Goal: Information Seeking & Learning: Learn about a topic

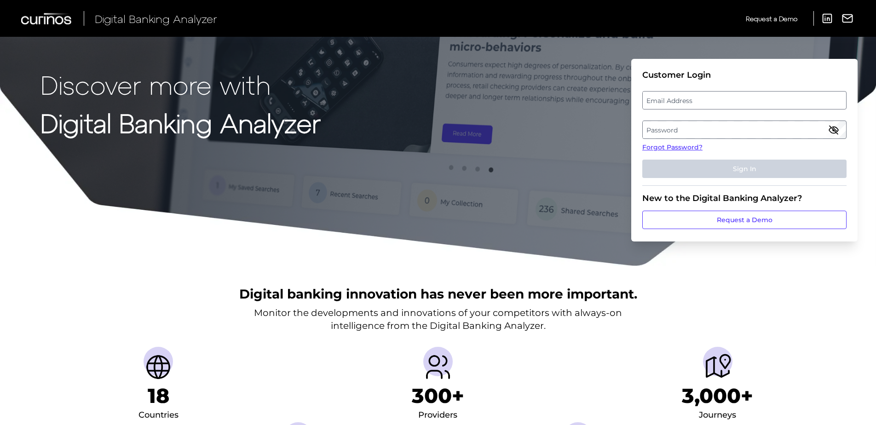
click at [669, 128] on label "Password" at bounding box center [744, 130] width 203 height 17
click at [674, 98] on label "Email Address" at bounding box center [744, 100] width 203 height 17
click at [674, 98] on input "email" at bounding box center [745, 100] width 204 height 18
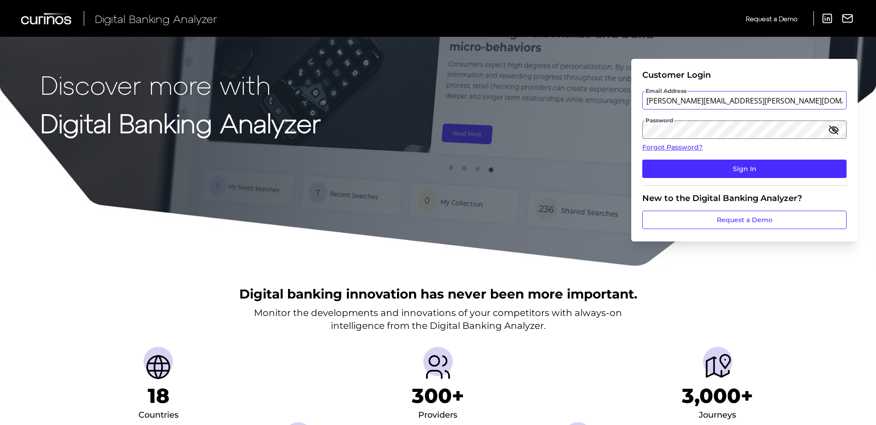
type input "[PERSON_NAME][EMAIL_ADDRESS][PERSON_NAME][DOMAIN_NAME]"
click at [643, 160] on button "Sign In" at bounding box center [745, 169] width 204 height 18
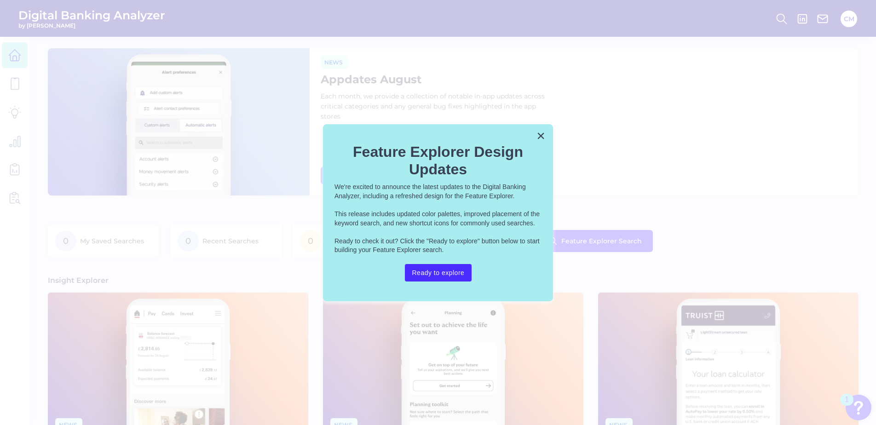
drag, startPoint x: 542, startPoint y: 134, endPoint x: 499, endPoint y: 136, distance: 42.4
click at [542, 134] on button "×" at bounding box center [541, 135] width 9 height 15
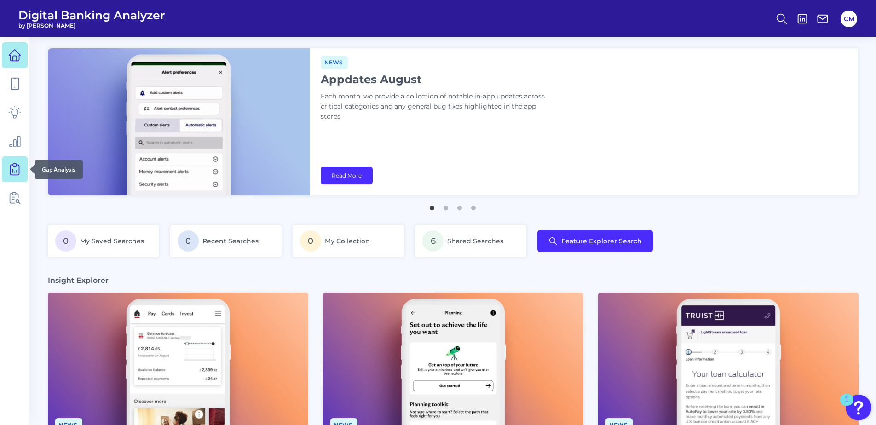
click at [13, 168] on icon at bounding box center [14, 169] width 13 height 13
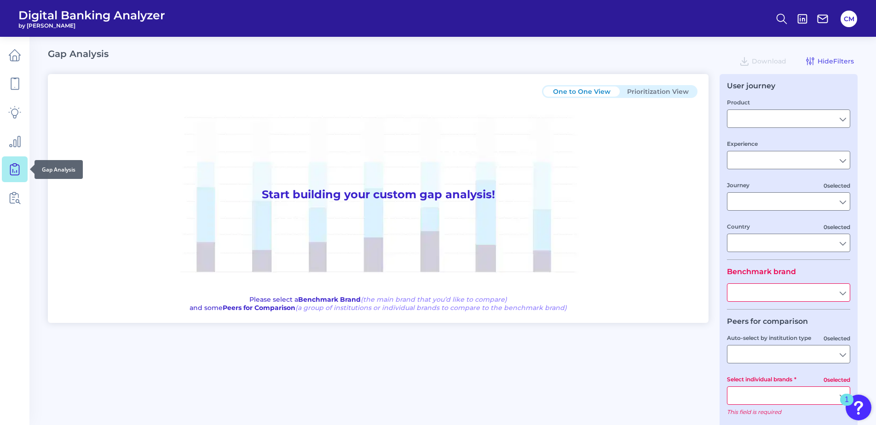
type input "Checking / Current Account"
type input "Mobile Servicing"
type input "Pre-Login Area, New Customer Onboarding, Login & Authentication, Accounts and t…"
type input "[GEOGRAPHIC_DATA]"
type input "Delta Community Credit Union"
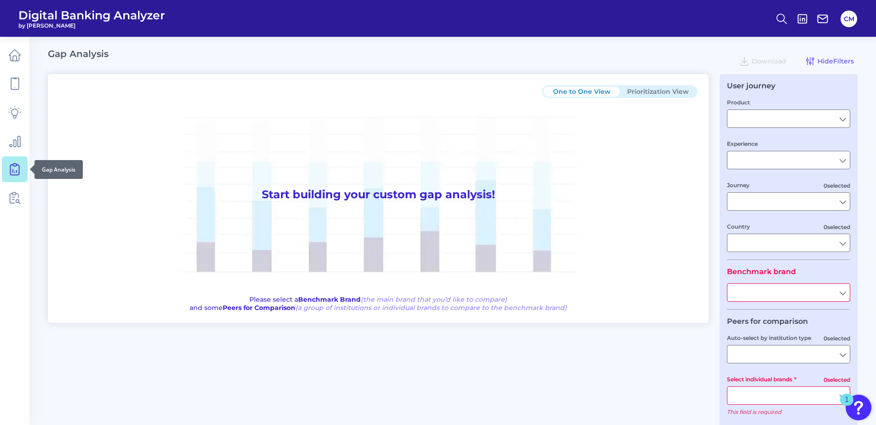
type input "All Select individual brands"
type input "All Journeys"
type input "All Countries"
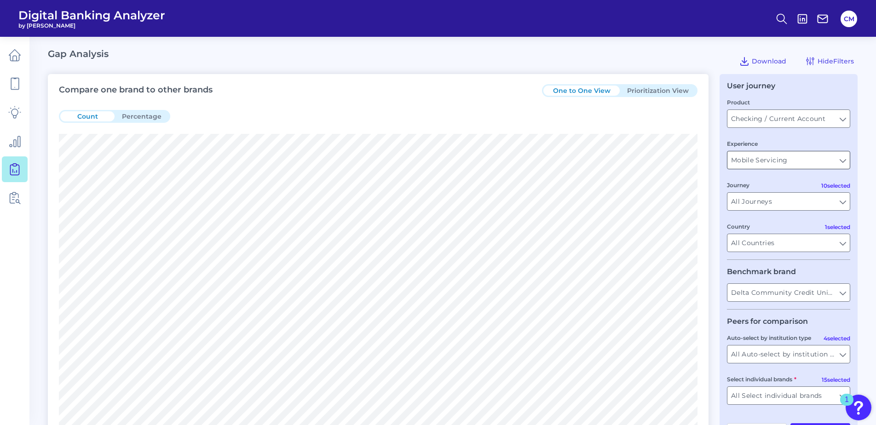
click at [765, 165] on input "Mobile Servicing" at bounding box center [789, 159] width 122 height 17
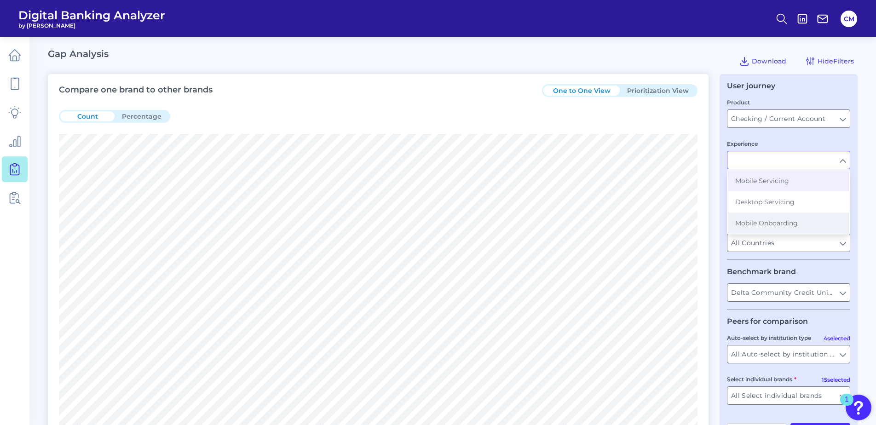
click at [749, 225] on span "Mobile Onboarding" at bounding box center [767, 223] width 63 height 8
type input "Mobile Onboarding"
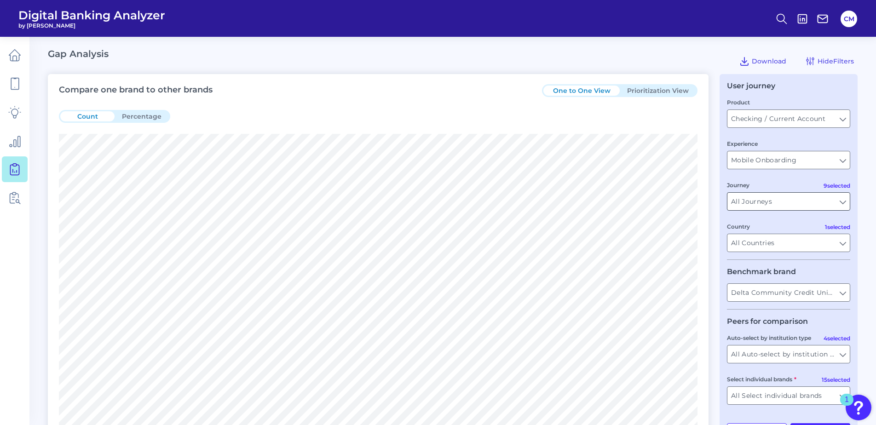
click at [772, 204] on input "All Journeys" at bounding box center [789, 201] width 122 height 17
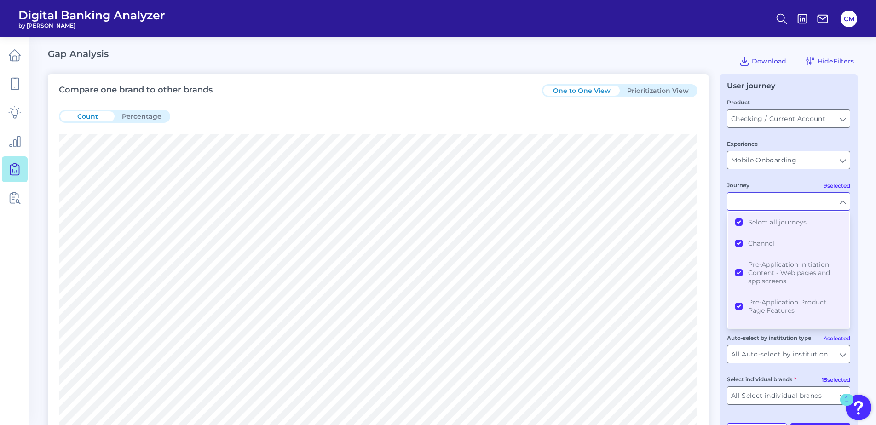
click at [772, 204] on input "Journey" at bounding box center [789, 201] width 122 height 17
type input "All Journeys"
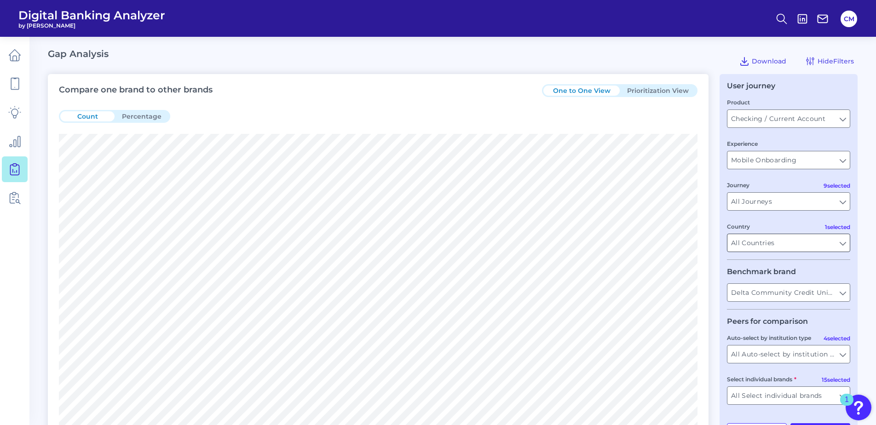
click at [761, 240] on input "All Countries" at bounding box center [789, 242] width 122 height 17
click at [761, 240] on input "Country" at bounding box center [789, 242] width 122 height 17
type input "All Countries"
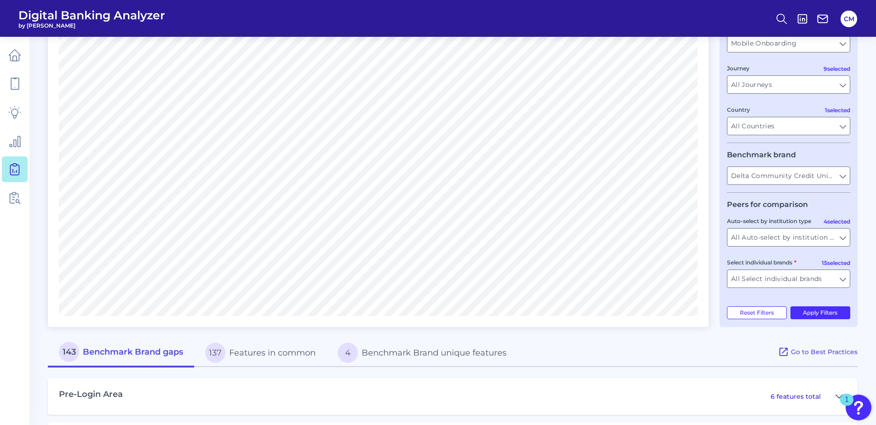
scroll to position [138, 0]
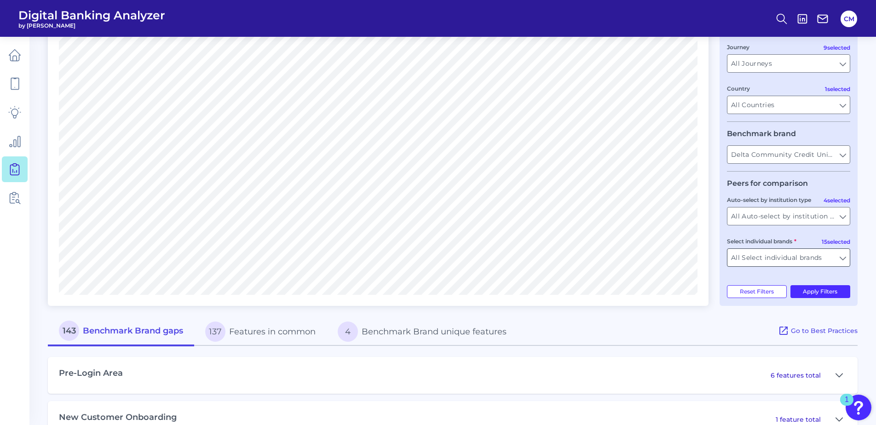
click at [783, 265] on input "All Select individual brands" at bounding box center [789, 257] width 122 height 17
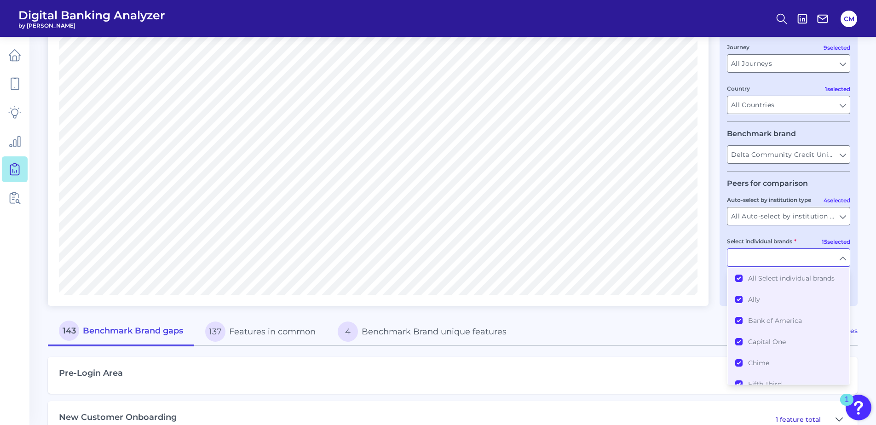
click at [783, 265] on input "Select individual brands" at bounding box center [789, 257] width 122 height 17
type input "All Select individual brands"
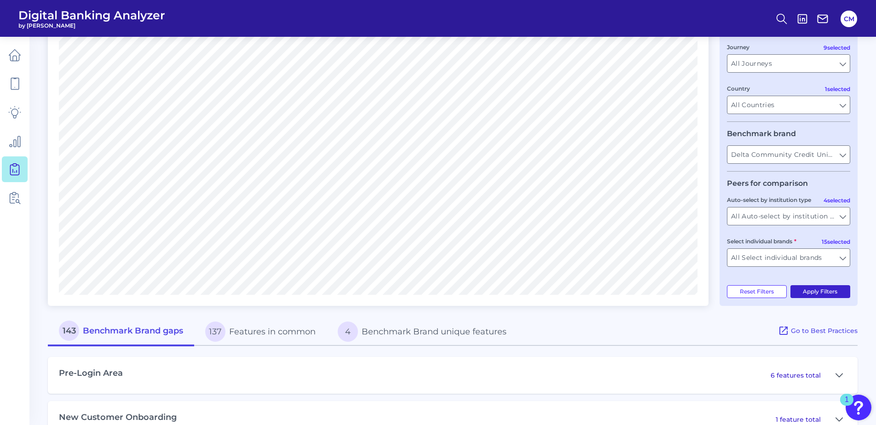
click at [815, 294] on button "Apply Filters" at bounding box center [821, 291] width 60 height 13
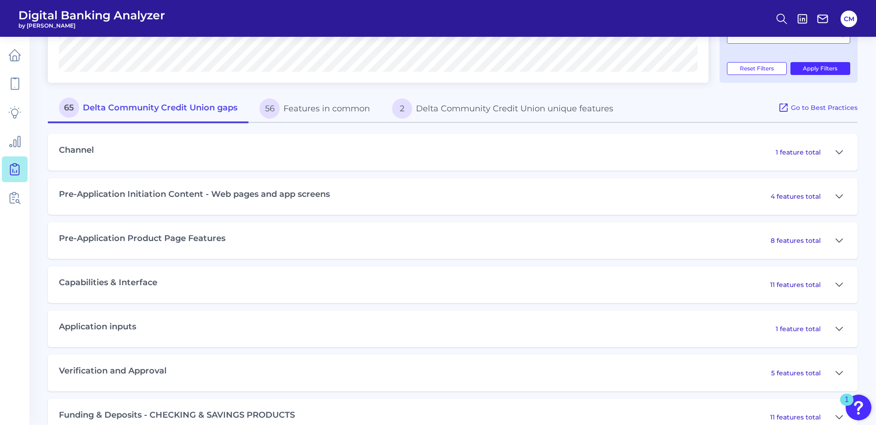
scroll to position [414, 0]
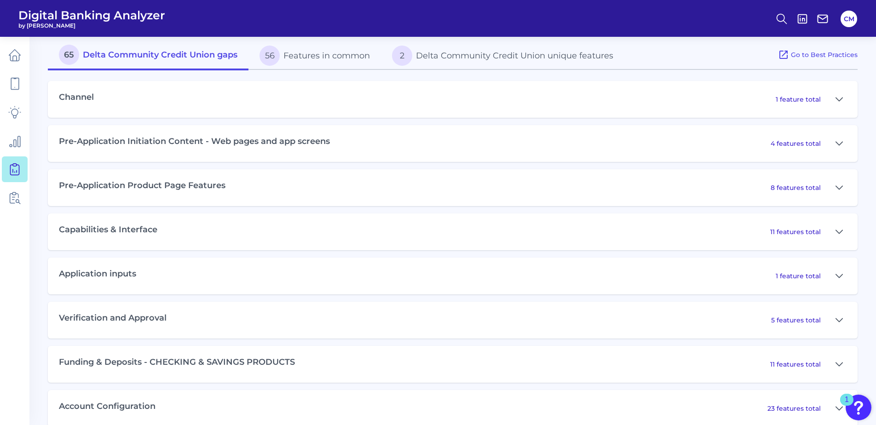
click at [827, 232] on div "11 features total" at bounding box center [809, 232] width 76 height 15
click at [839, 234] on icon at bounding box center [839, 231] width 7 height 11
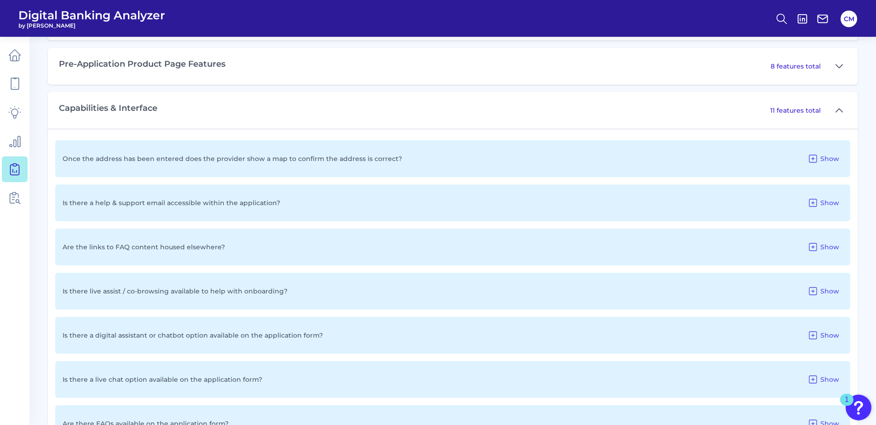
scroll to position [552, 0]
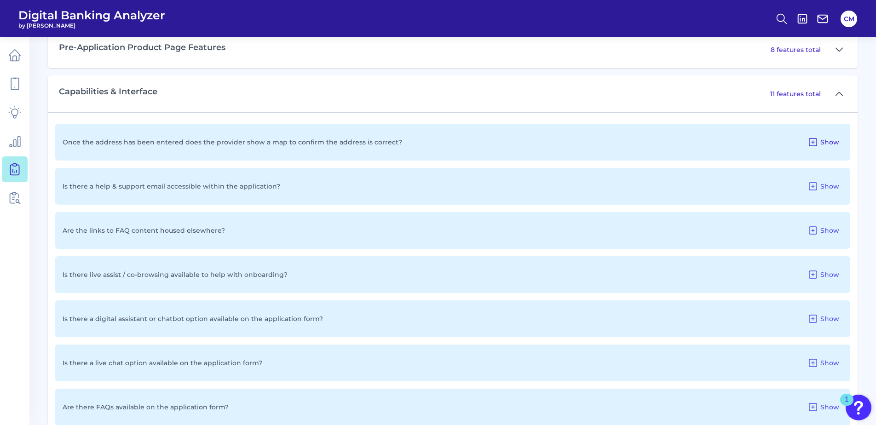
click at [824, 140] on span "Show" at bounding box center [830, 142] width 19 height 8
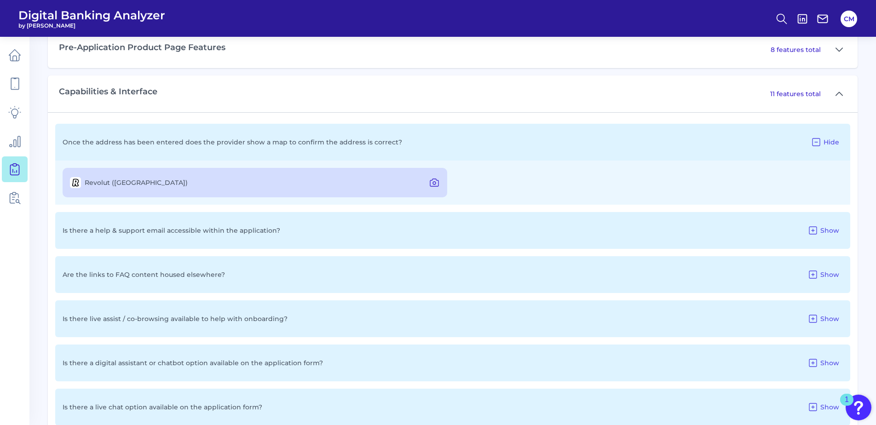
click at [430, 183] on icon at bounding box center [434, 182] width 11 height 11
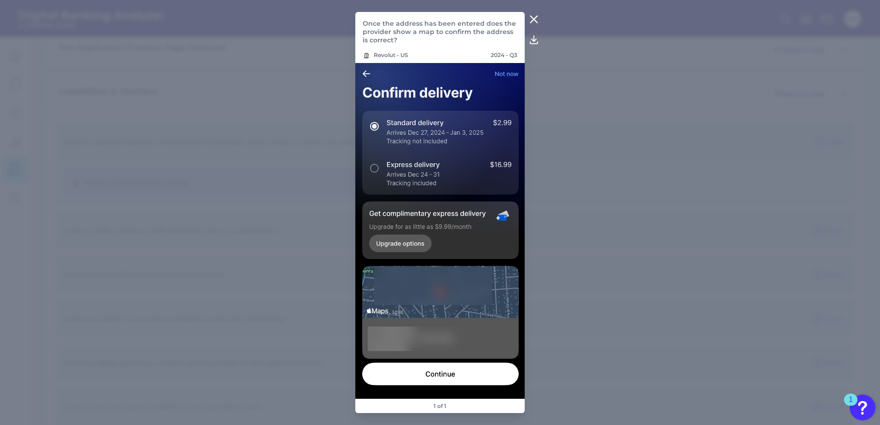
click at [530, 20] on icon at bounding box center [533, 19] width 11 height 11
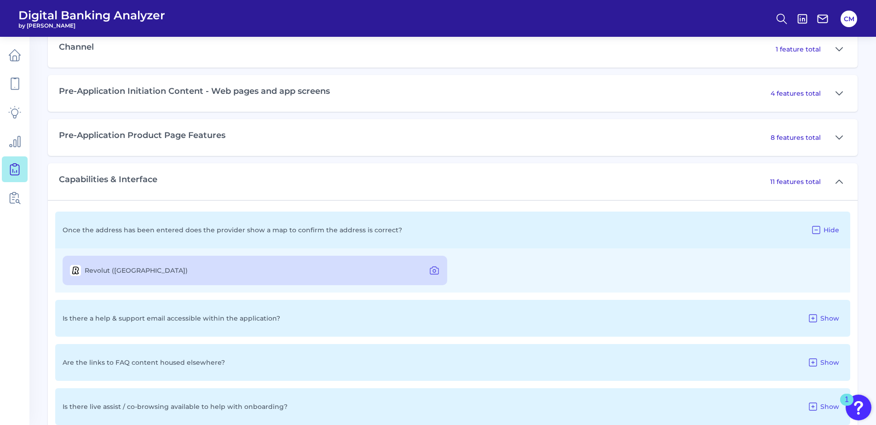
scroll to position [460, 0]
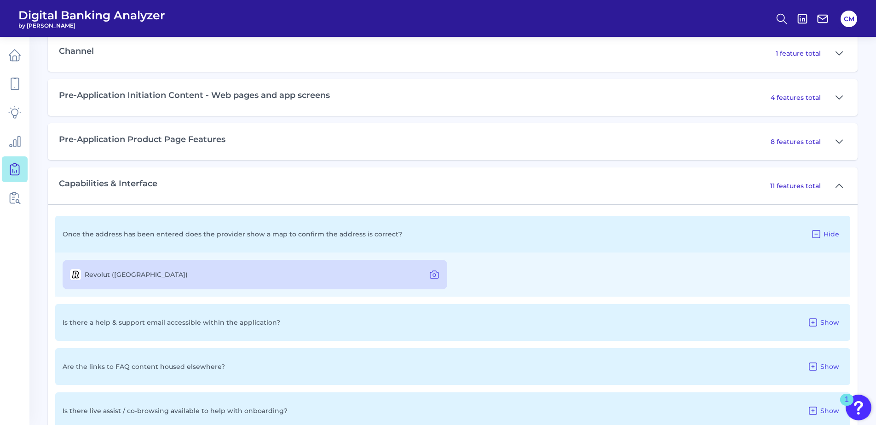
click at [826, 183] on div "11 features total" at bounding box center [809, 186] width 76 height 15
click at [818, 241] on div "Once the address has been entered does the provider show a map to confirm the a…" at bounding box center [452, 234] width 795 height 37
click at [818, 232] on icon at bounding box center [816, 234] width 11 height 11
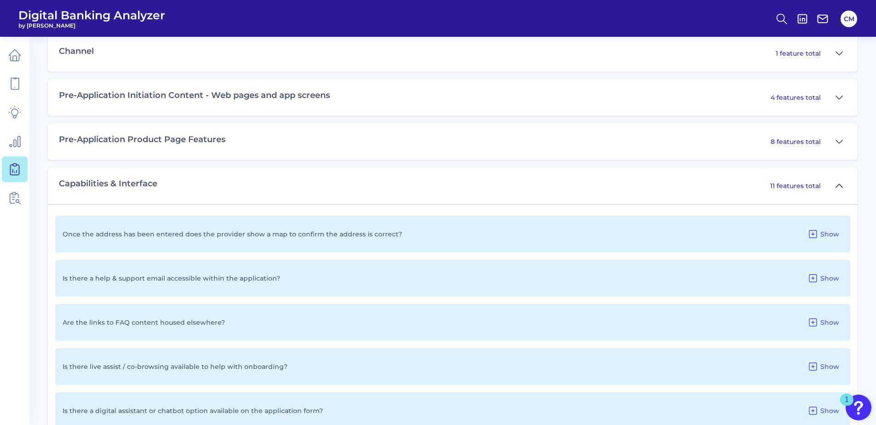
click at [833, 188] on button at bounding box center [839, 186] width 15 height 15
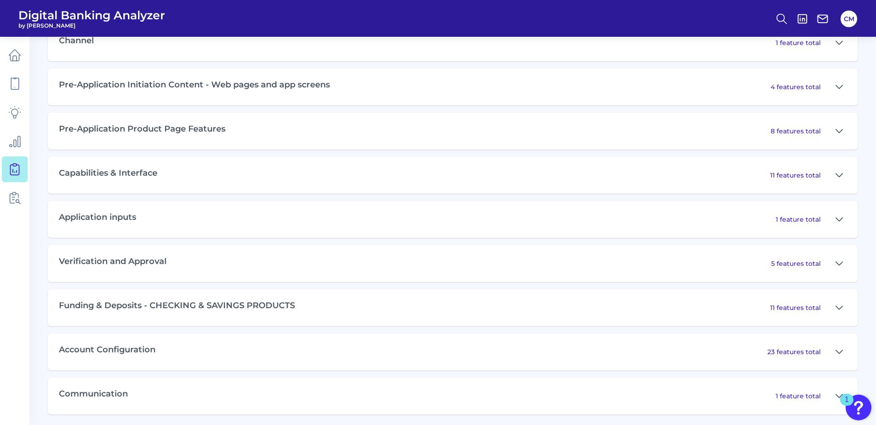
scroll to position [474, 0]
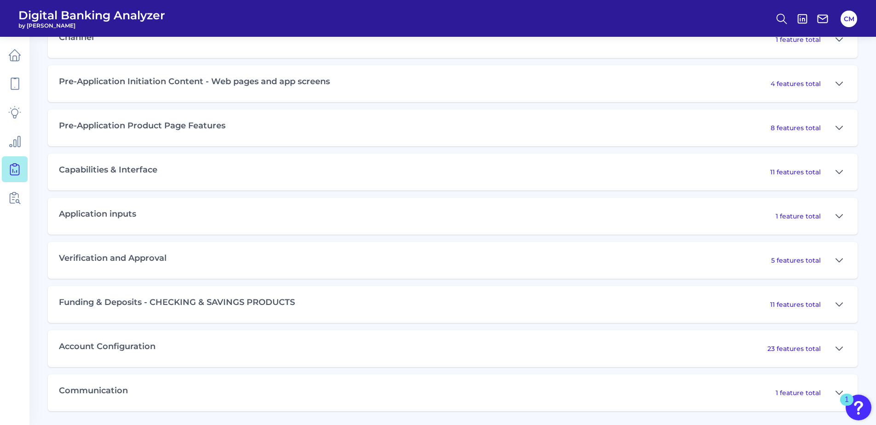
click at [813, 304] on p "11 features total" at bounding box center [796, 305] width 51 height 8
drag, startPoint x: 840, startPoint y: 310, endPoint x: 790, endPoint y: 293, distance: 52.8
click at [840, 310] on icon at bounding box center [839, 304] width 7 height 11
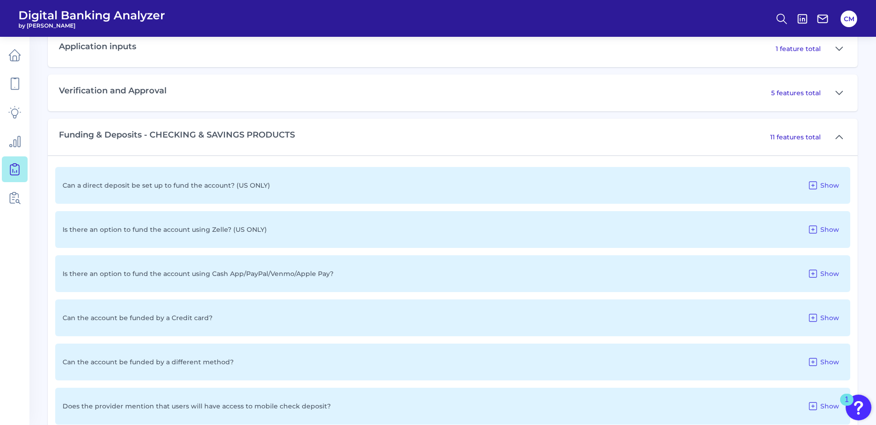
scroll to position [658, 0]
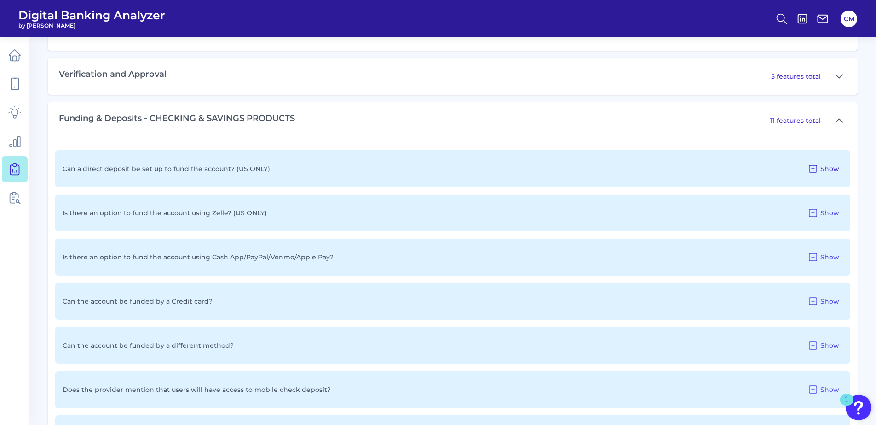
click at [825, 166] on span "Show" at bounding box center [830, 169] width 19 height 8
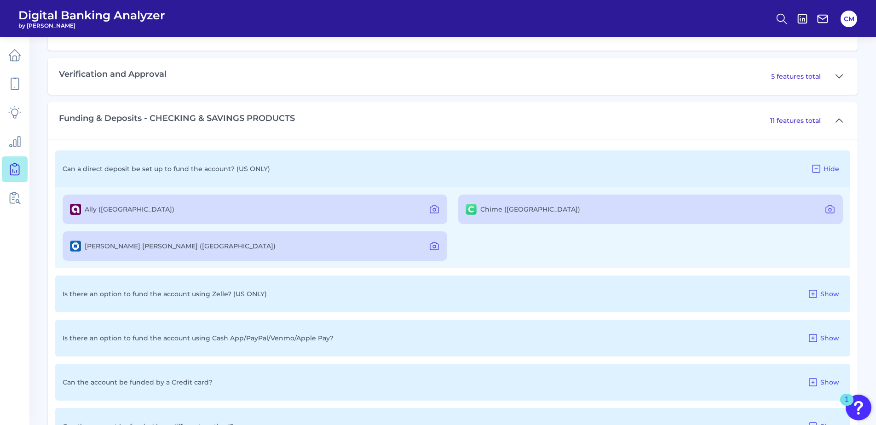
drag, startPoint x: 528, startPoint y: 207, endPoint x: 741, endPoint y: 212, distance: 212.3
click at [530, 207] on div "Chime ([GEOGRAPHIC_DATA])" at bounding box center [650, 209] width 385 height 29
click at [830, 207] on icon at bounding box center [830, 209] width 11 height 11
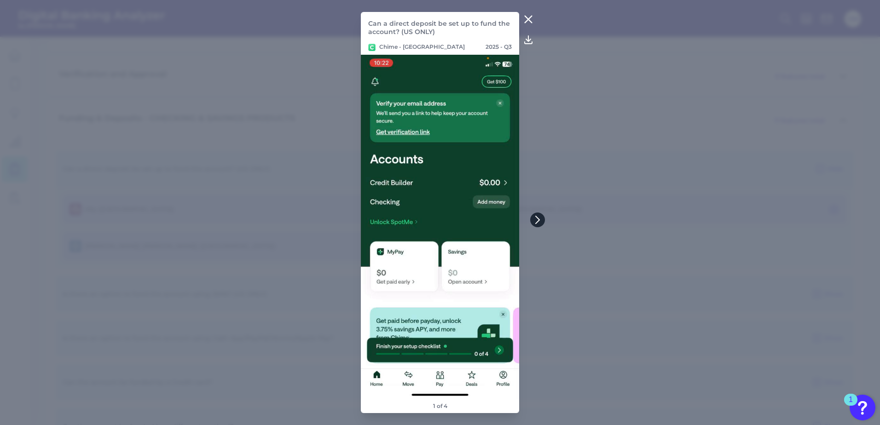
click at [539, 216] on icon at bounding box center [538, 220] width 8 height 8
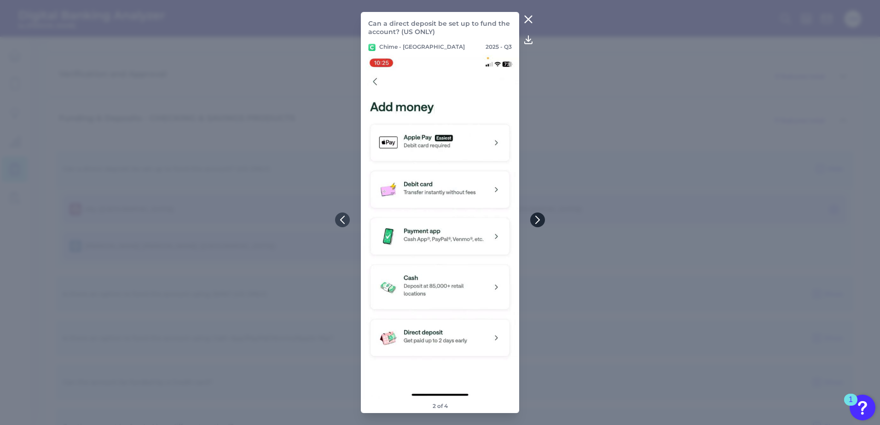
click at [539, 216] on icon at bounding box center [538, 220] width 8 height 8
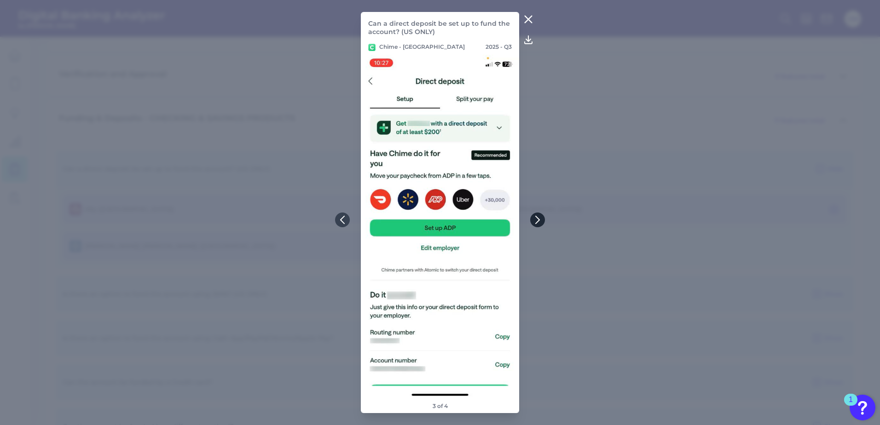
click at [539, 216] on icon at bounding box center [538, 220] width 8 height 8
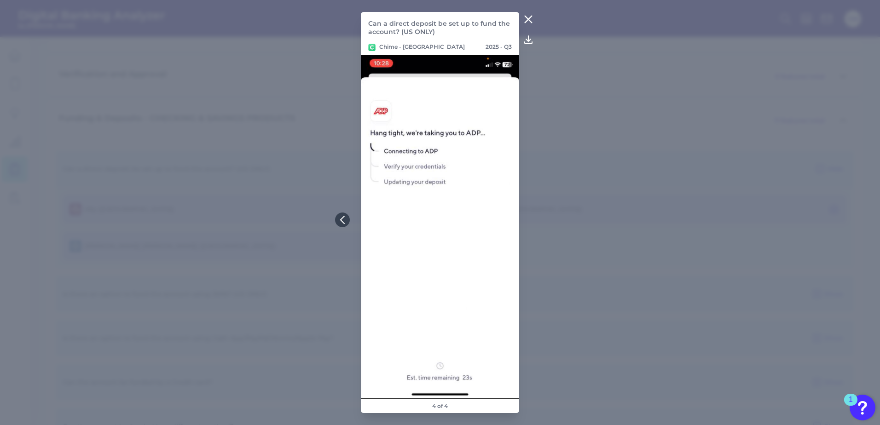
click at [530, 18] on icon at bounding box center [528, 19] width 7 height 7
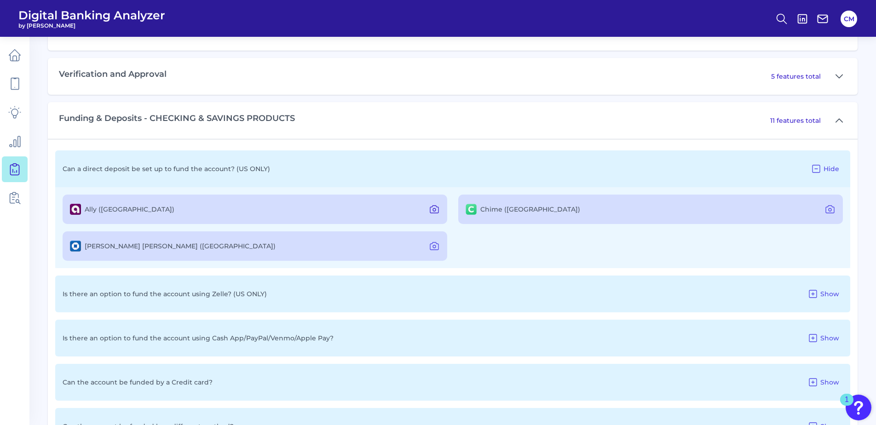
click at [433, 206] on icon at bounding box center [434, 209] width 8 height 7
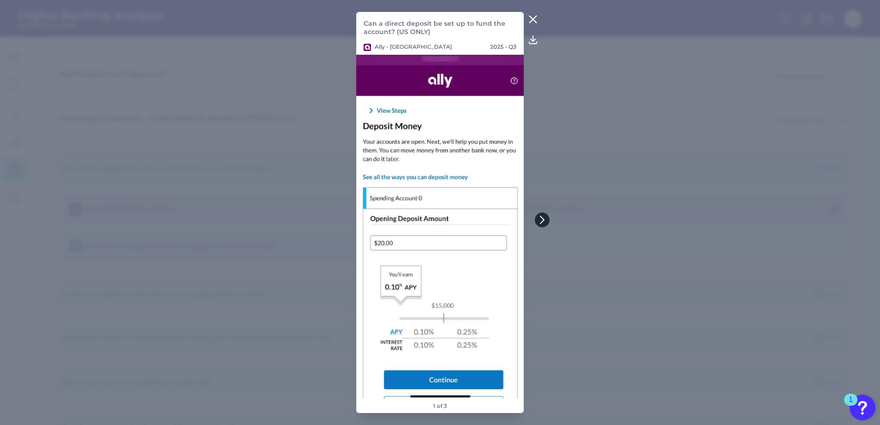
click at [540, 220] on icon at bounding box center [542, 220] width 8 height 8
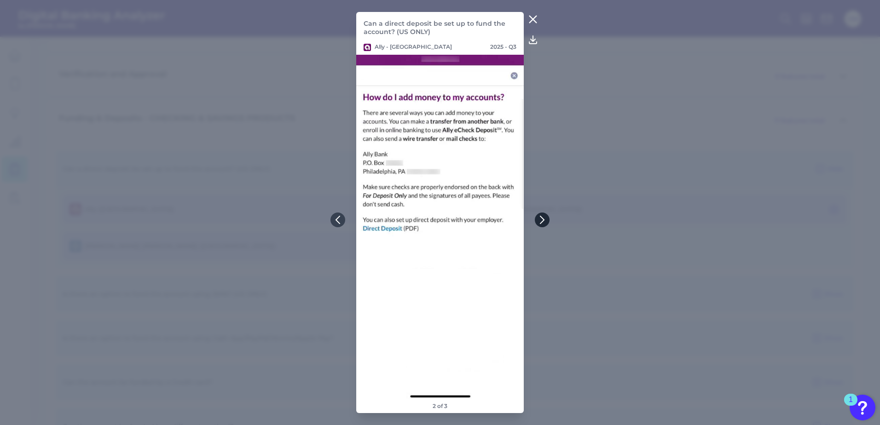
click at [540, 220] on icon at bounding box center [542, 220] width 8 height 8
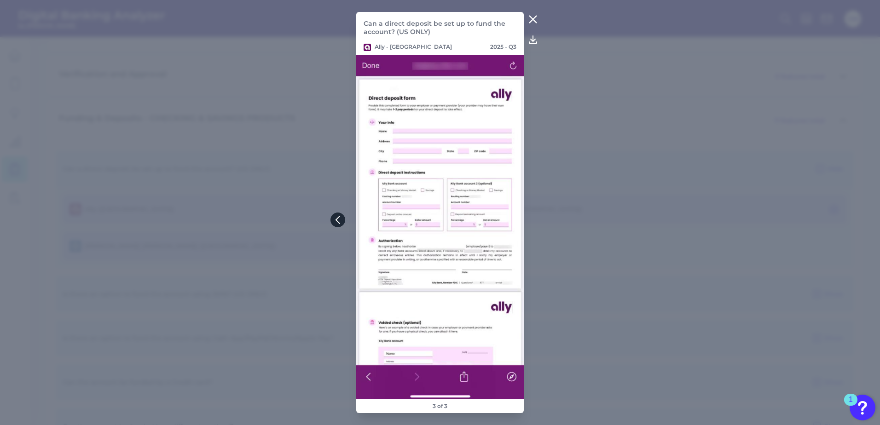
click at [335, 216] on icon at bounding box center [338, 220] width 8 height 8
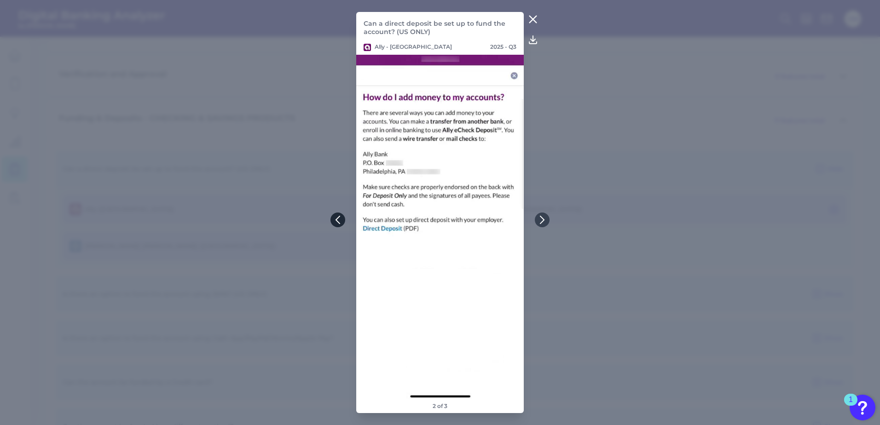
click at [336, 217] on icon at bounding box center [338, 220] width 8 height 8
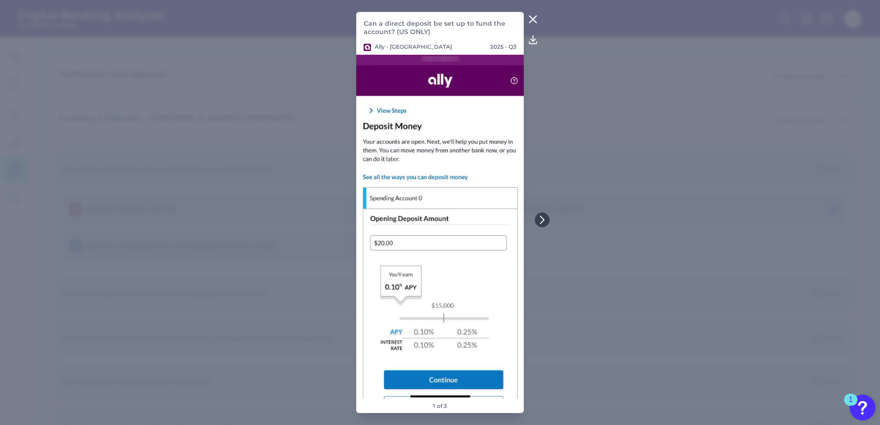
click at [528, 18] on icon at bounding box center [533, 19] width 11 height 11
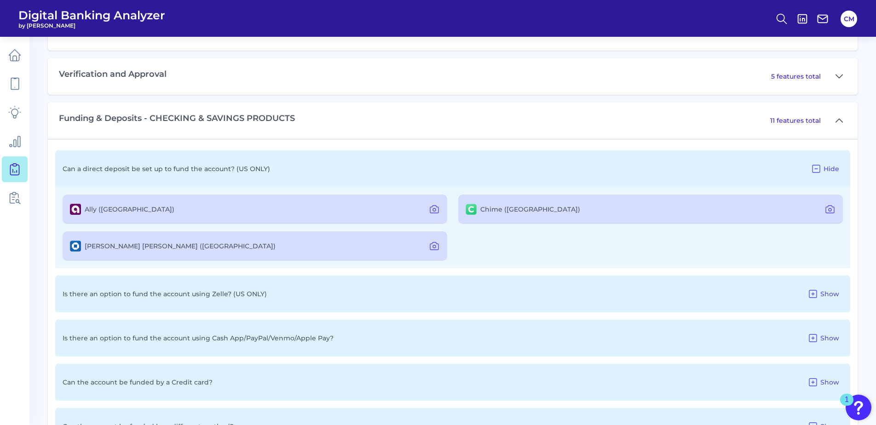
click at [444, 243] on div "[PERSON_NAME] [PERSON_NAME] ([GEOGRAPHIC_DATA])" at bounding box center [255, 246] width 385 height 29
click at [431, 248] on icon at bounding box center [434, 246] width 11 height 11
click at [431, 249] on icon at bounding box center [434, 246] width 11 height 11
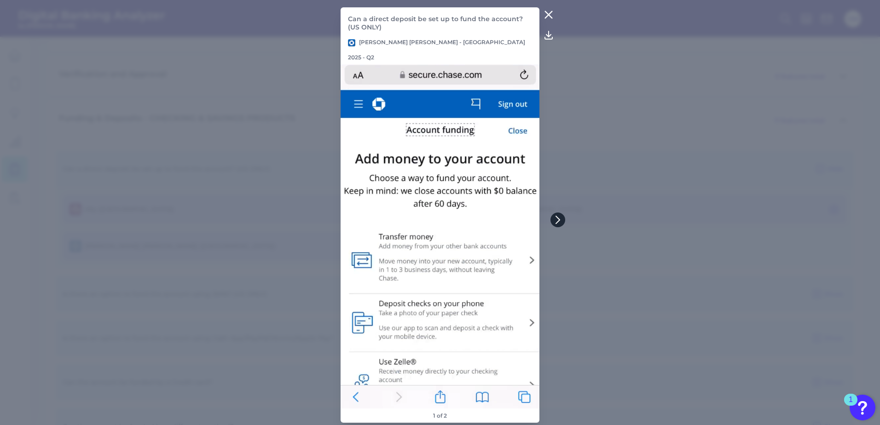
click at [560, 223] on icon at bounding box center [558, 220] width 8 height 8
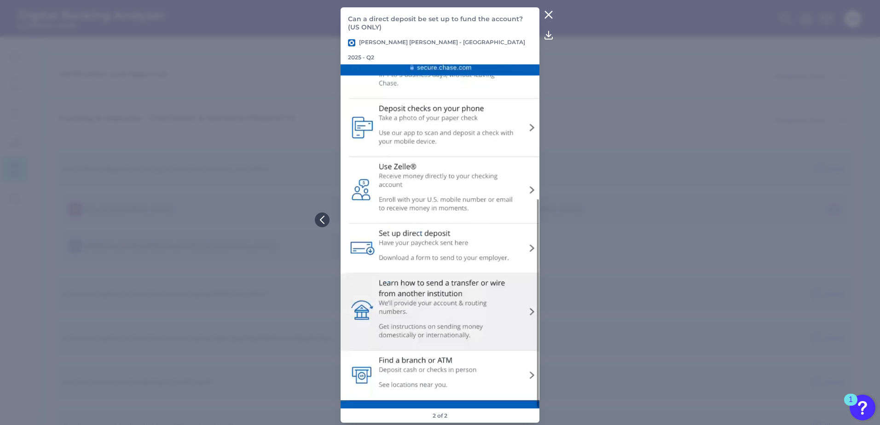
click at [545, 17] on icon at bounding box center [548, 14] width 11 height 11
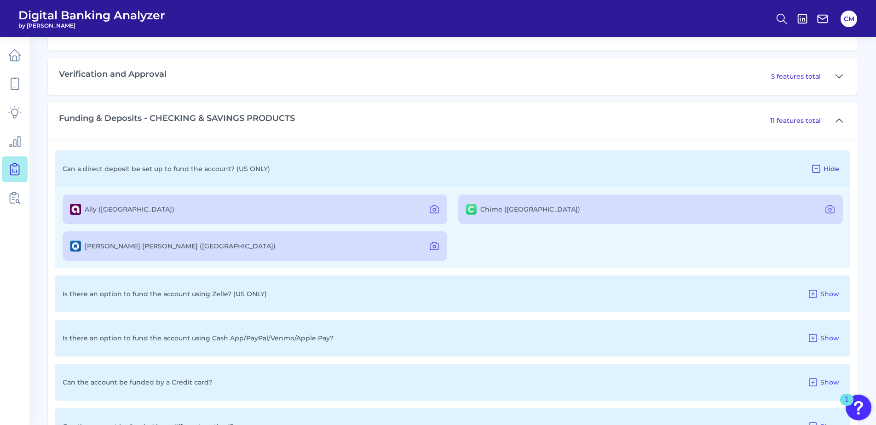
click at [816, 168] on icon at bounding box center [816, 168] width 11 height 11
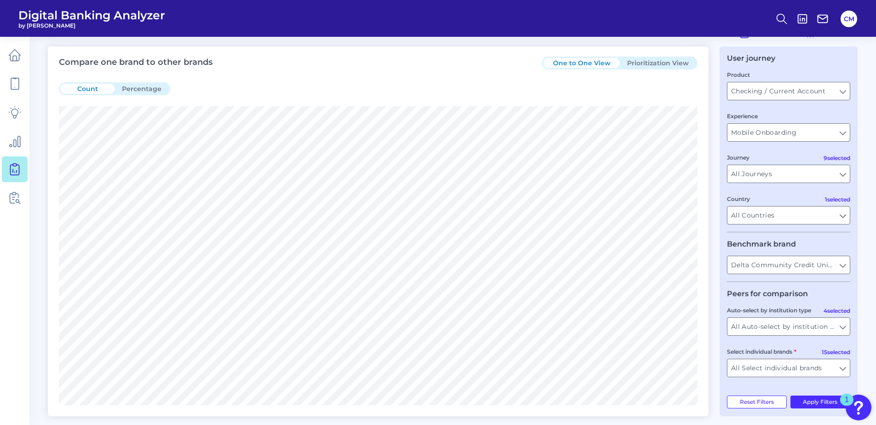
scroll to position [0, 0]
